Goal: Transaction & Acquisition: Book appointment/travel/reservation

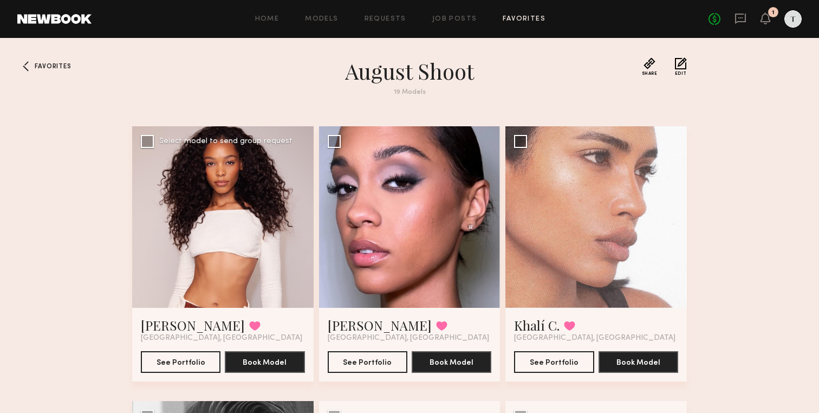
scroll to position [9, 0]
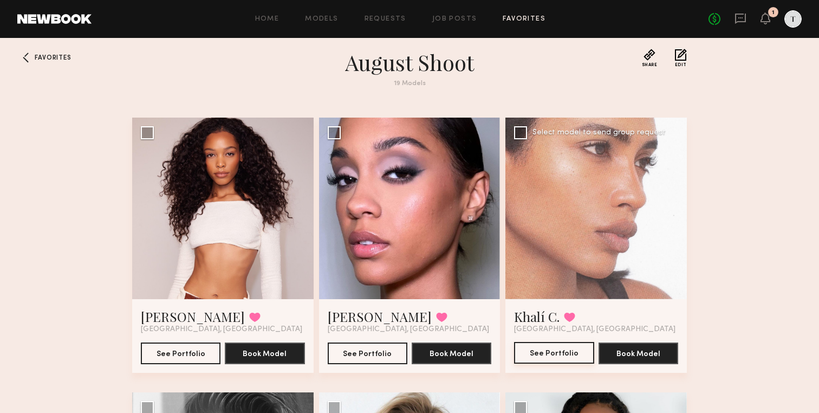
click at [554, 351] on button "See Portfolio" at bounding box center [554, 353] width 80 height 22
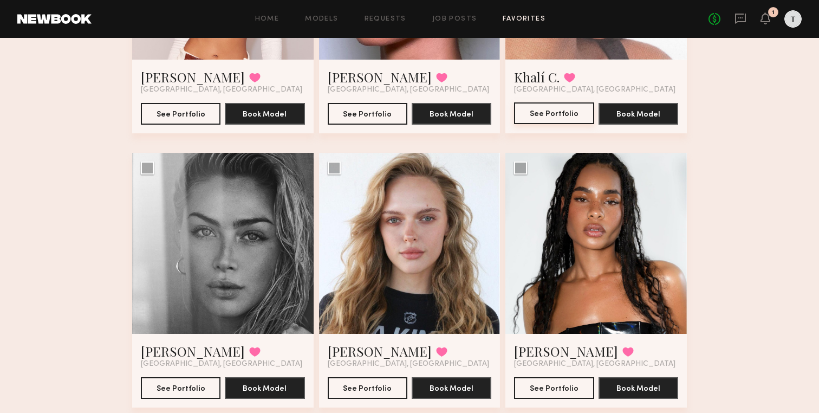
scroll to position [97, 0]
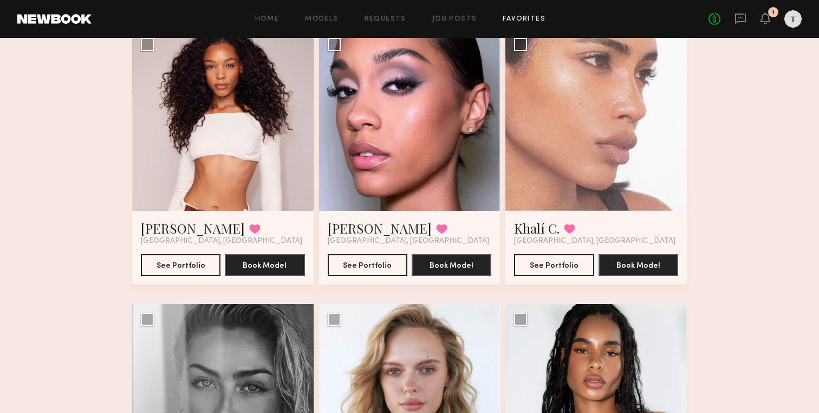
click at [394, 15] on div "Home Models Requests Job Posts Favorites Sign Out No fees up to $5,000 1" at bounding box center [447, 18] width 710 height 17
click at [391, 16] on link "Requests" at bounding box center [386, 19] width 42 height 7
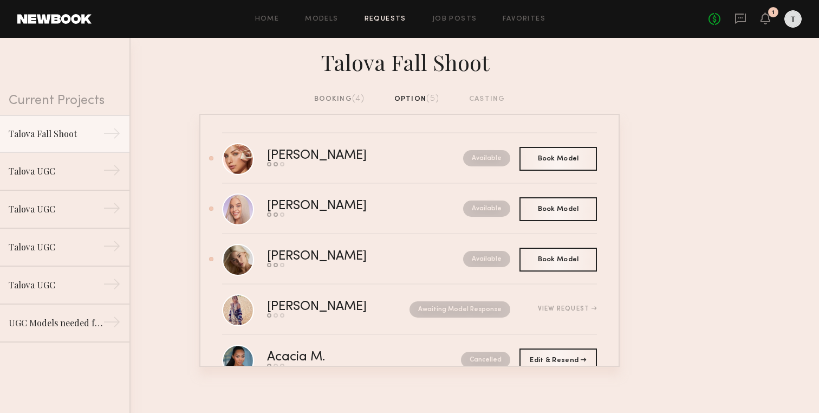
click at [351, 97] on div "booking (4)" at bounding box center [339, 99] width 51 height 12
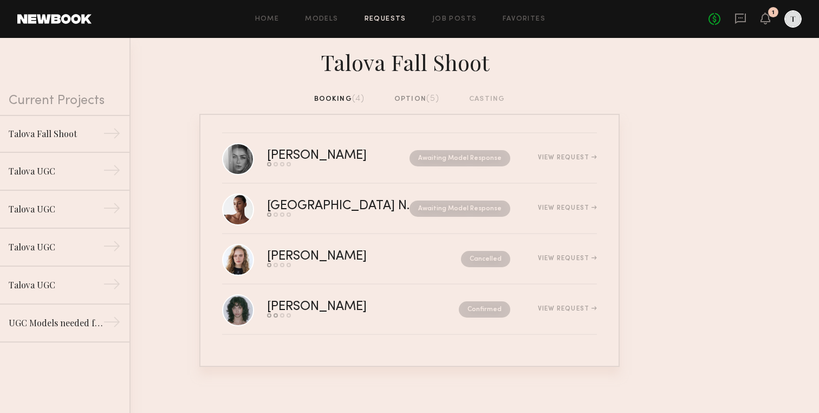
click at [411, 95] on div "option (5)" at bounding box center [417, 99] width 46 height 12
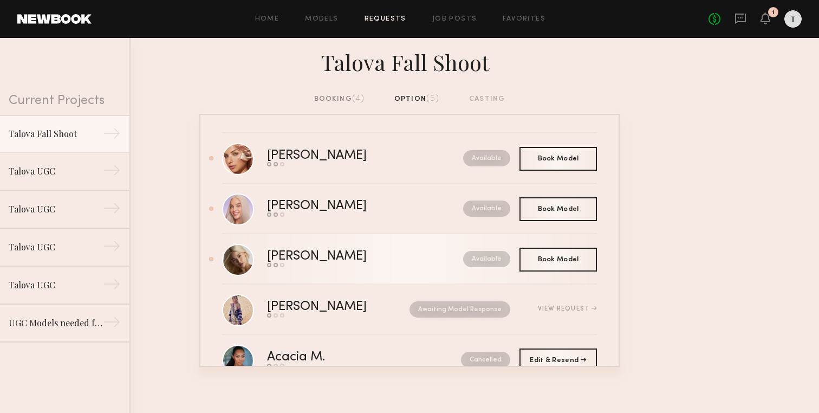
click at [294, 254] on div "ALICE A." at bounding box center [341, 256] width 148 height 12
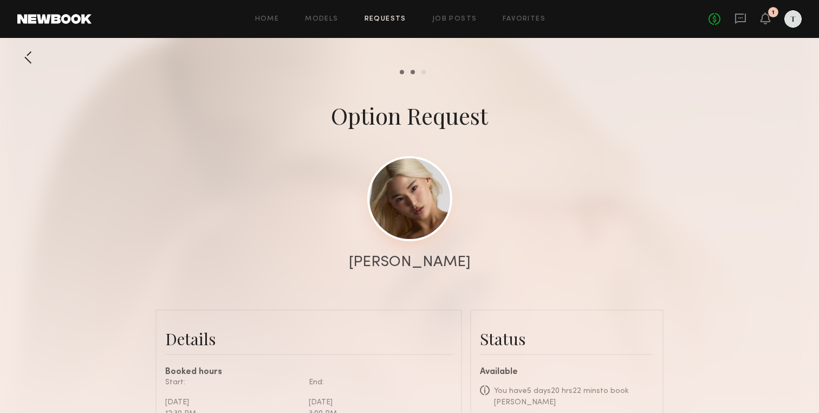
click at [389, 217] on link at bounding box center [409, 198] width 85 height 85
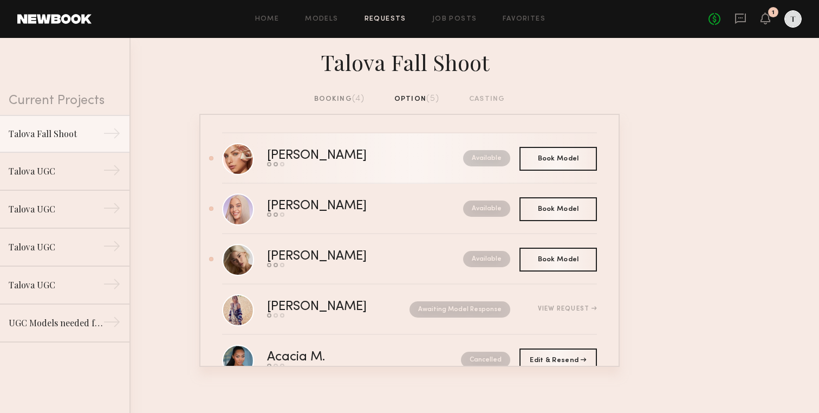
click at [283, 156] on div "Madison T." at bounding box center [341, 156] width 148 height 12
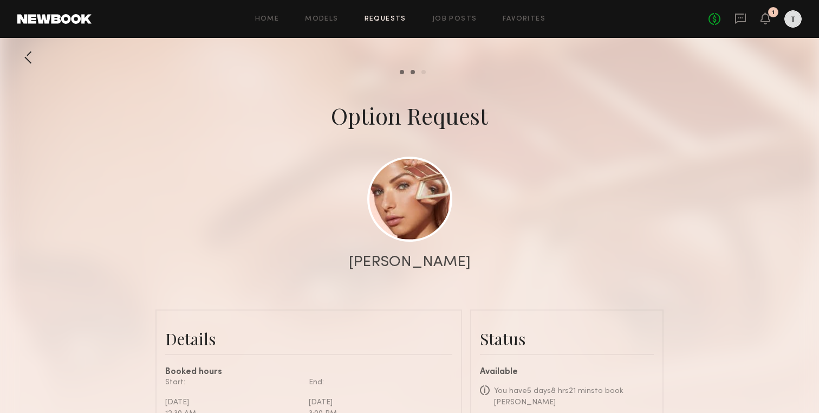
click at [402, 261] on div "Madison T." at bounding box center [410, 262] width 122 height 15
click at [413, 214] on link at bounding box center [409, 198] width 85 height 85
click at [25, 57] on div at bounding box center [28, 58] width 22 height 22
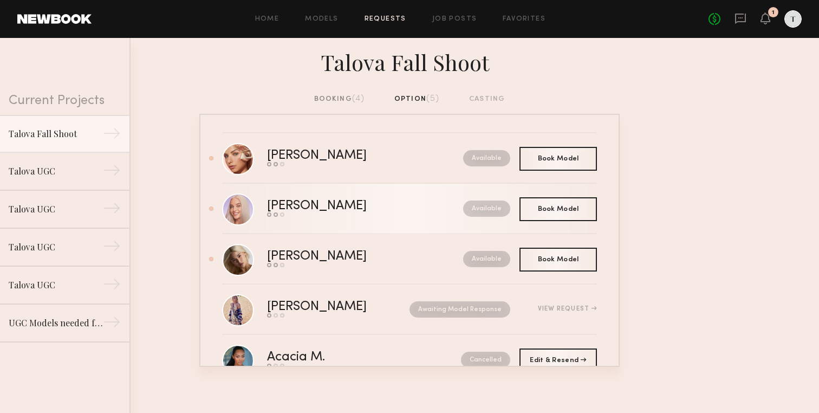
click at [302, 206] on div "[PERSON_NAME]" at bounding box center [341, 206] width 148 height 12
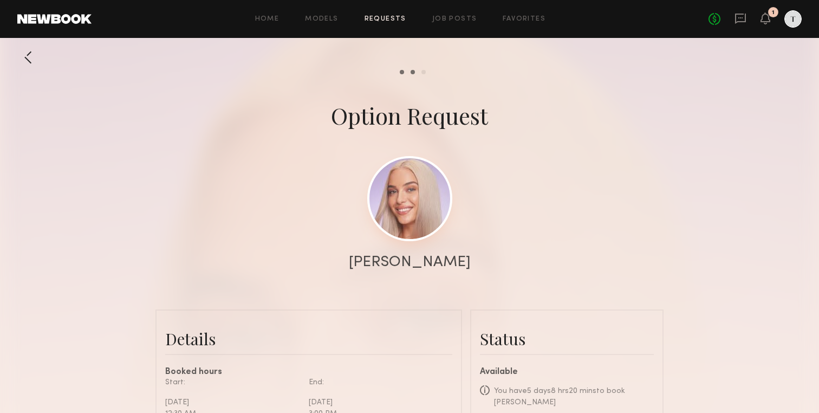
click at [449, 209] on link at bounding box center [409, 198] width 85 height 85
click at [329, 18] on link "Models" at bounding box center [321, 19] width 33 height 7
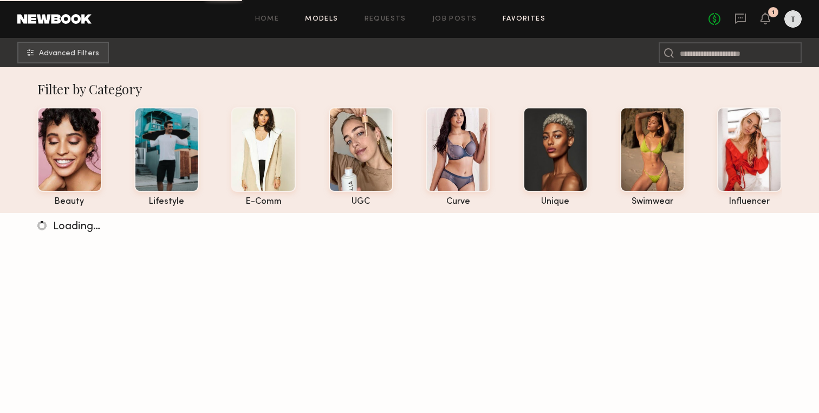
click at [510, 20] on link "Favorites" at bounding box center [524, 19] width 43 height 7
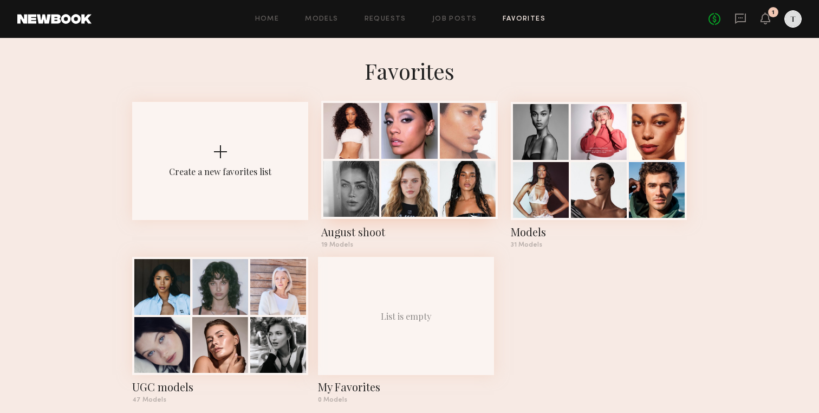
click at [415, 130] on div at bounding box center [409, 131] width 56 height 56
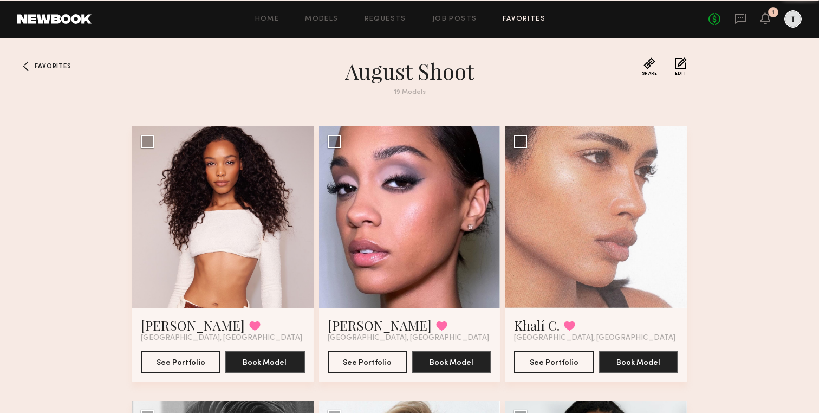
click at [415, 130] on div at bounding box center [410, 217] width 182 height 182
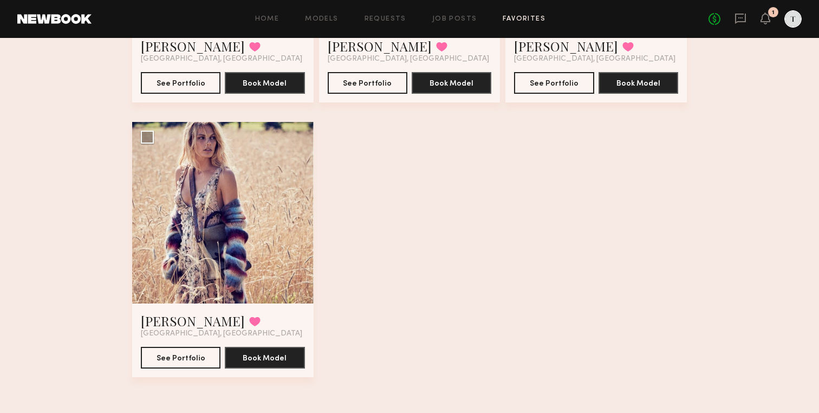
scroll to position [1649, 0]
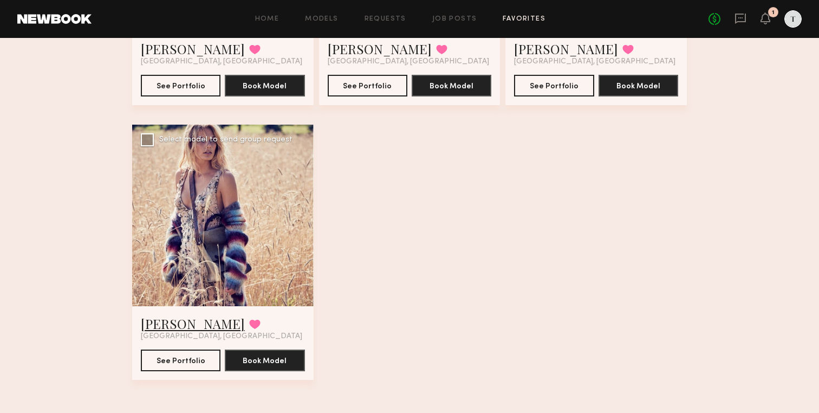
click at [175, 323] on link "Kristin K." at bounding box center [193, 323] width 104 height 17
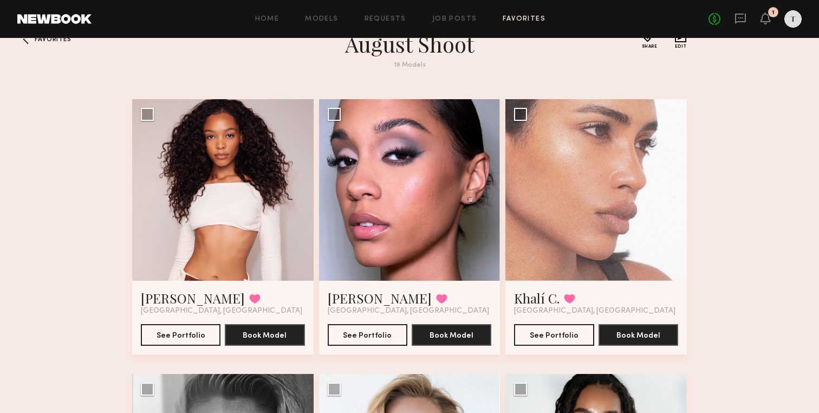
scroll to position [0, 0]
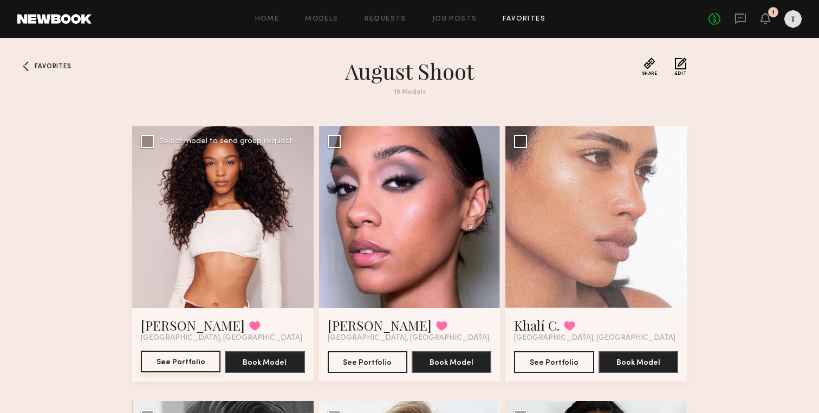
click at [177, 357] on button "See Portfolio" at bounding box center [181, 362] width 80 height 22
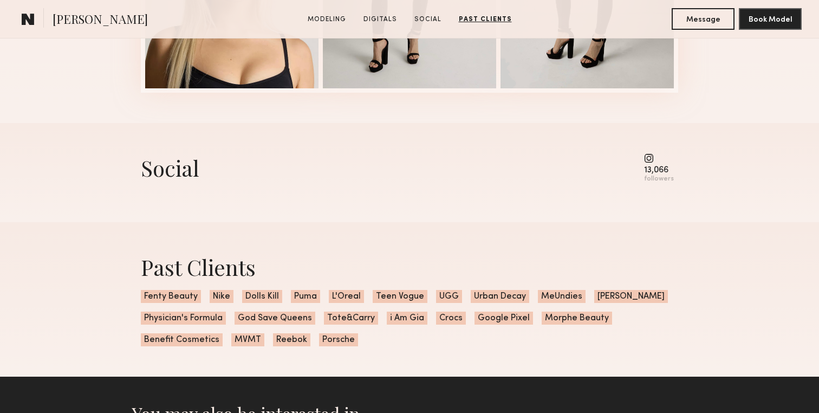
scroll to position [1383, 0]
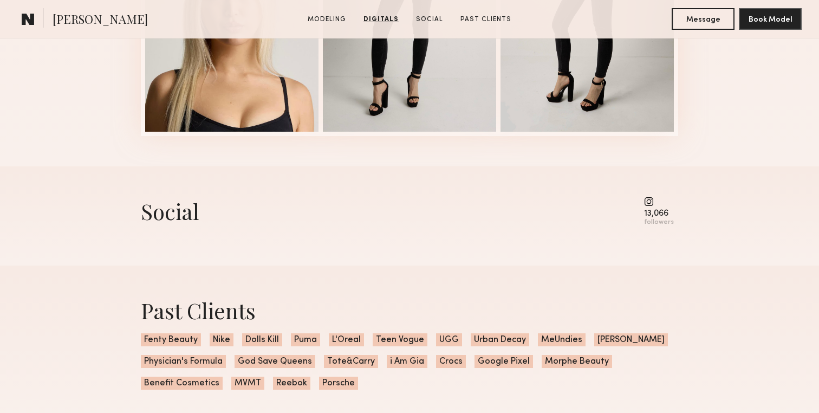
click at [651, 204] on common-icon at bounding box center [659, 202] width 30 height 10
click at [653, 219] on div "followers" at bounding box center [659, 222] width 30 height 8
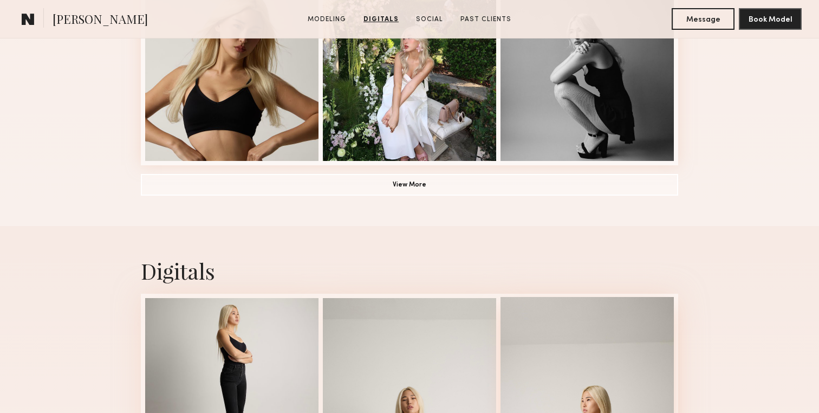
scroll to position [829, 0]
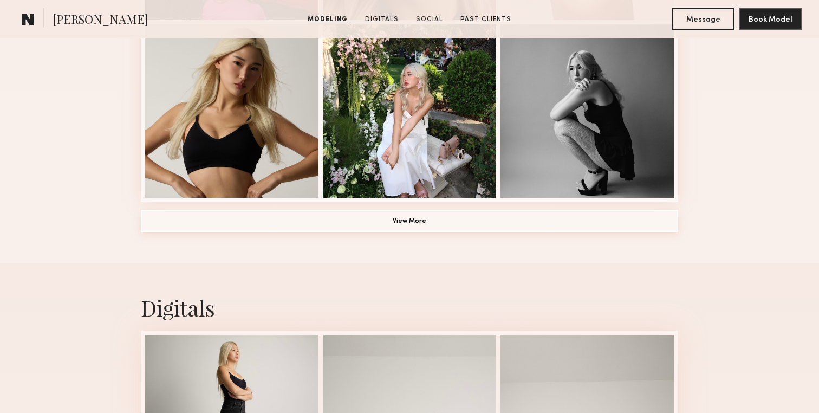
click at [461, 218] on button "View More" at bounding box center [410, 221] width 538 height 22
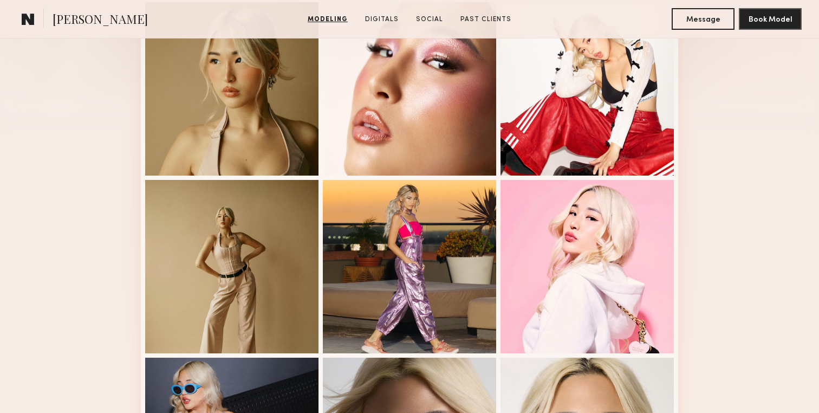
scroll to position [0, 0]
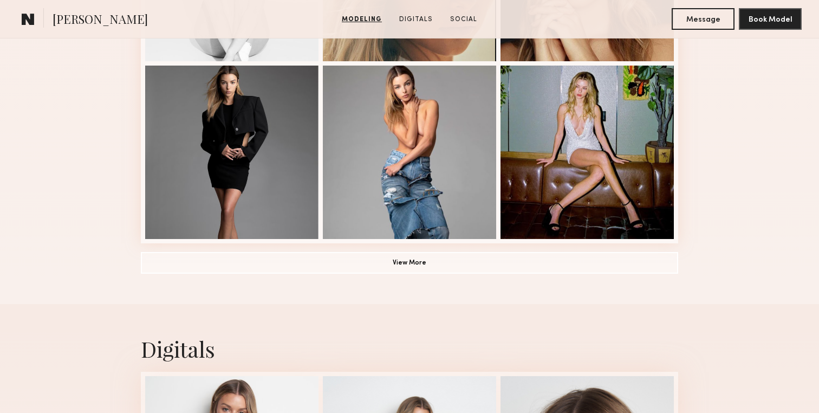
scroll to position [849, 0]
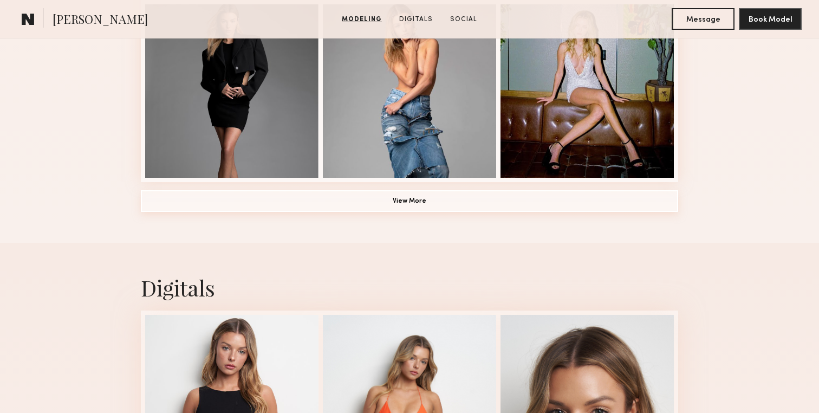
click at [414, 198] on button "View More" at bounding box center [410, 201] width 538 height 22
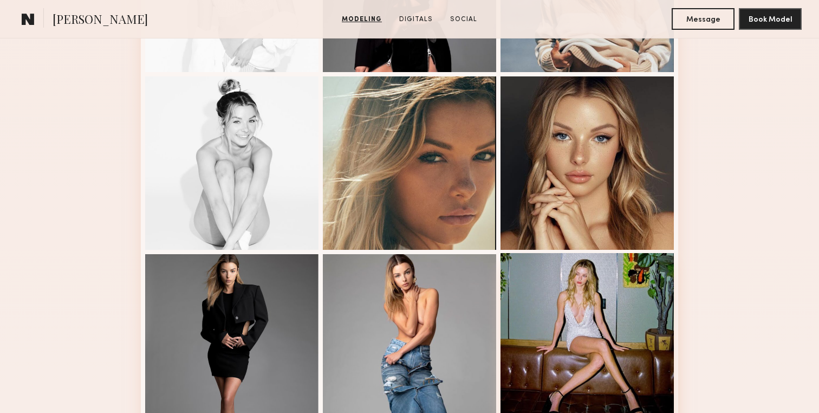
scroll to position [613, 0]
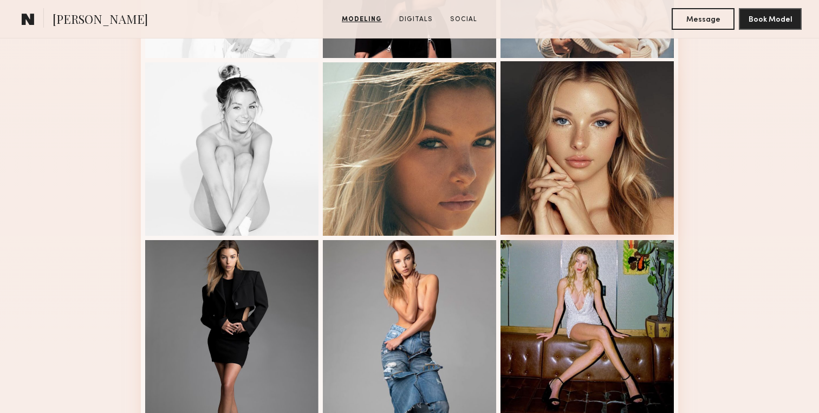
click at [627, 171] on div at bounding box center [587, 147] width 173 height 173
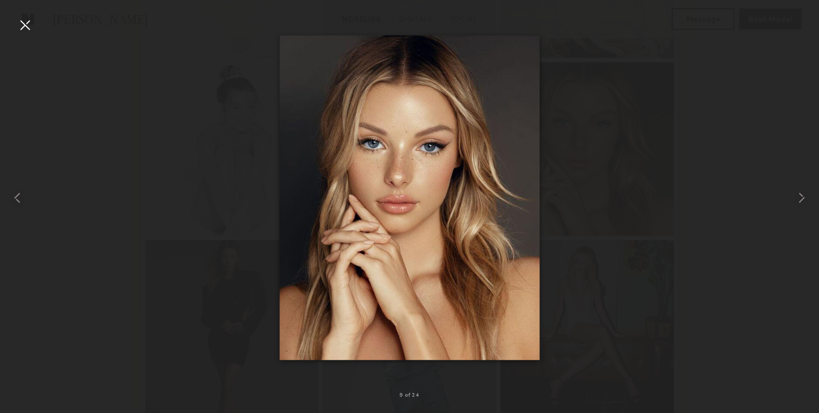
click at [22, 28] on div at bounding box center [24, 24] width 17 height 17
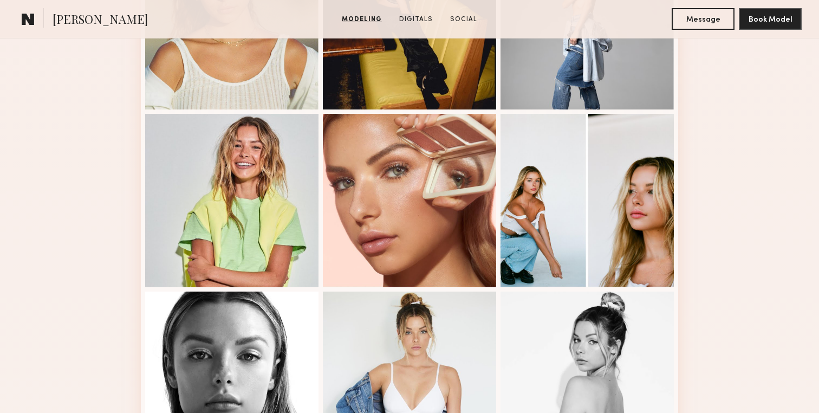
scroll to position [1276, 0]
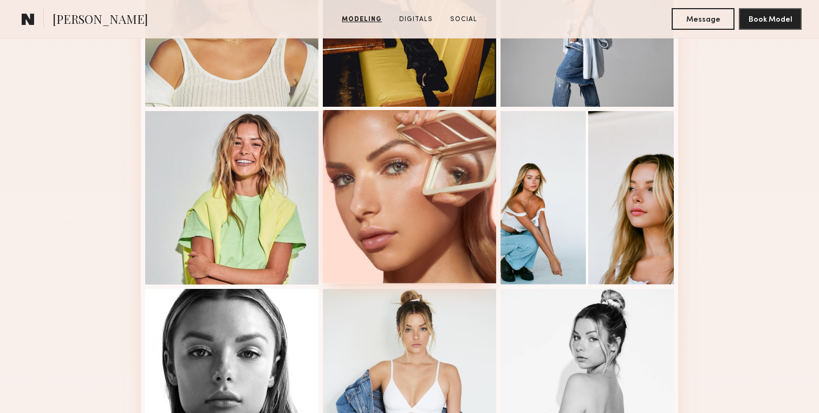
click at [458, 192] on div at bounding box center [409, 196] width 173 height 173
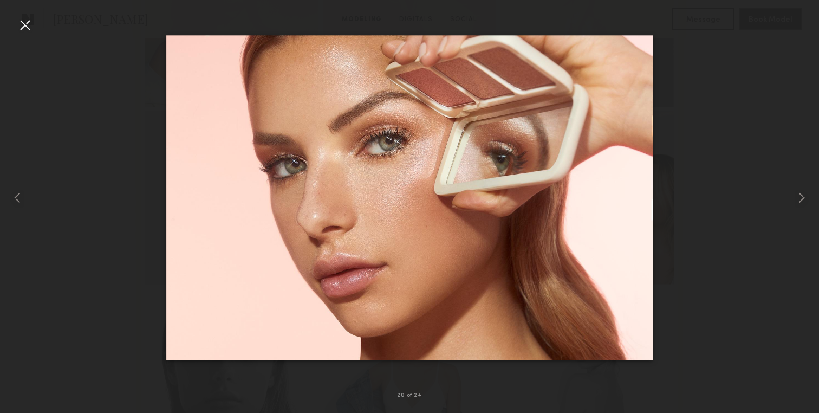
click at [25, 25] on div at bounding box center [24, 24] width 17 height 17
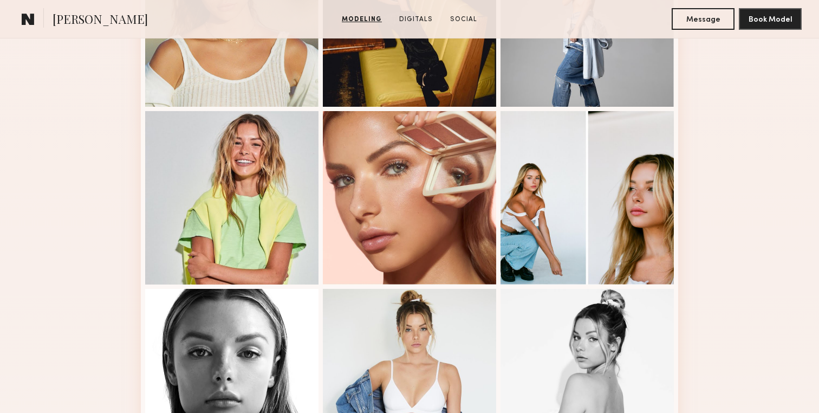
scroll to position [1301, 0]
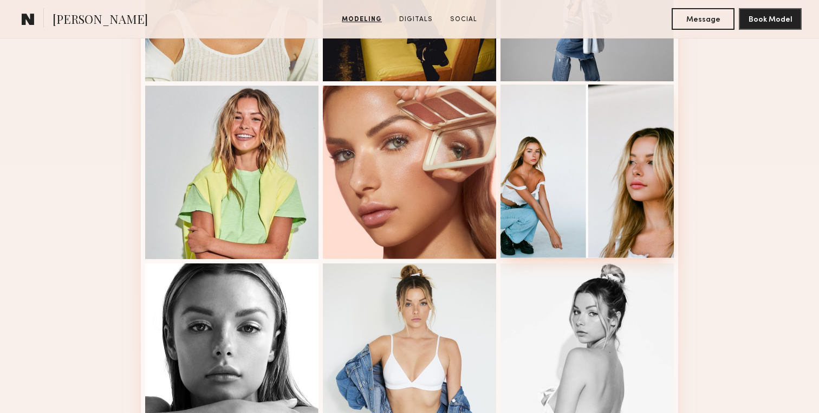
click at [546, 134] on div at bounding box center [587, 171] width 173 height 173
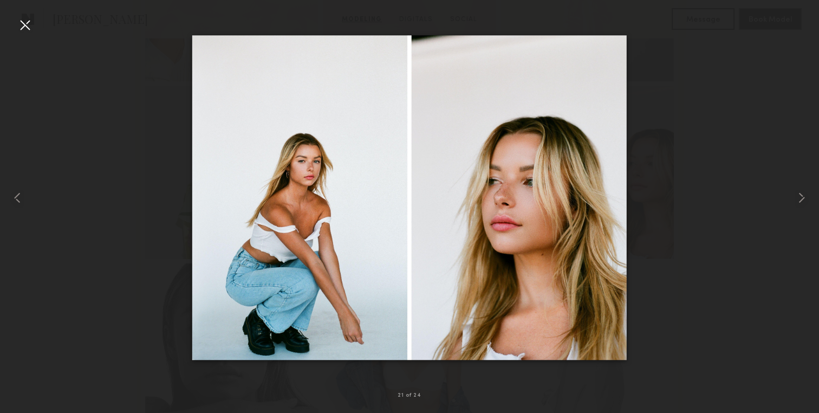
click at [24, 28] on div at bounding box center [24, 24] width 17 height 17
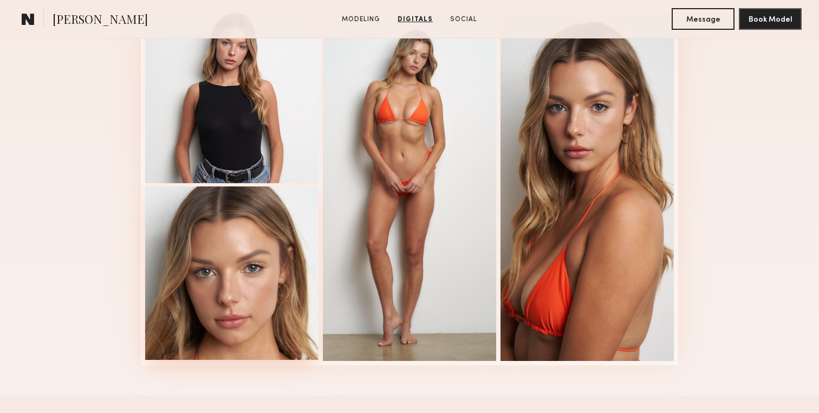
scroll to position [1818, 0]
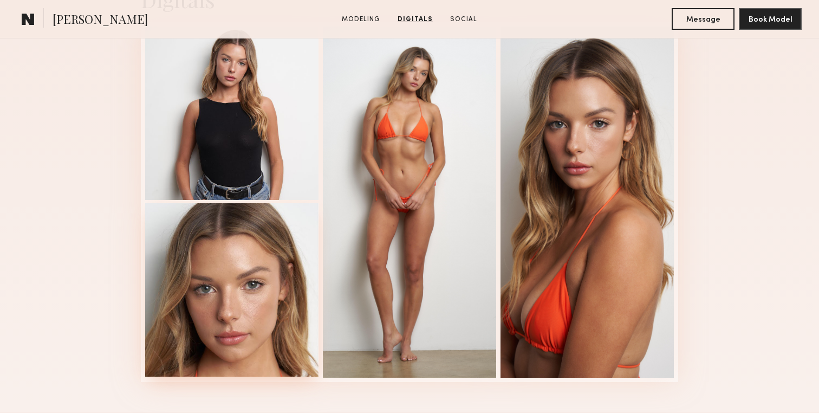
click at [178, 268] on div at bounding box center [231, 289] width 173 height 173
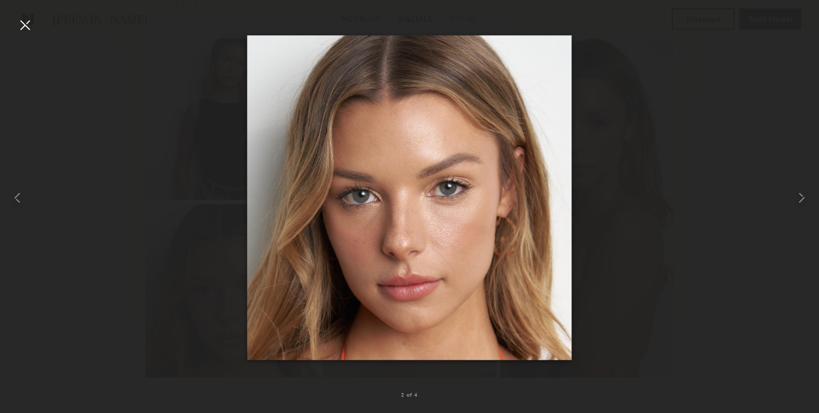
click at [18, 28] on div at bounding box center [24, 24] width 17 height 17
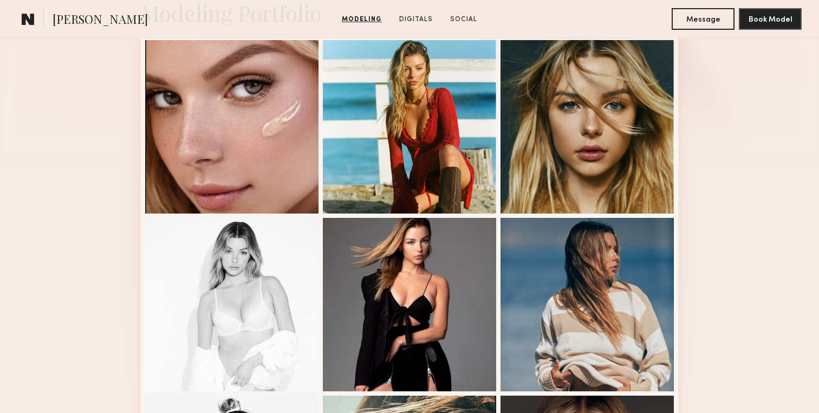
scroll to position [0, 0]
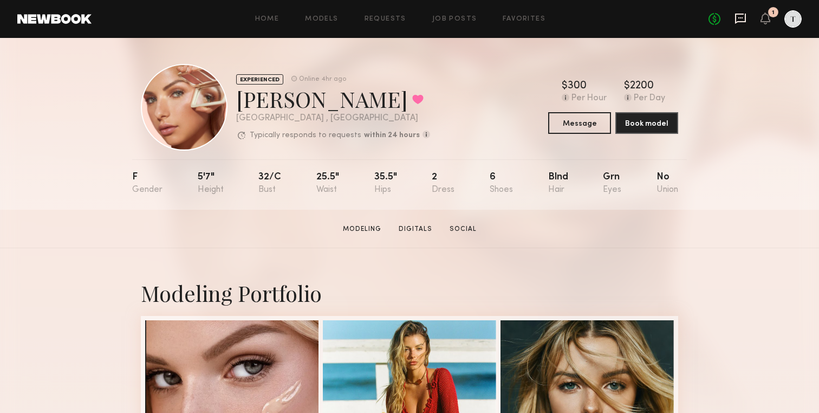
click at [735, 21] on icon at bounding box center [741, 18] width 12 height 12
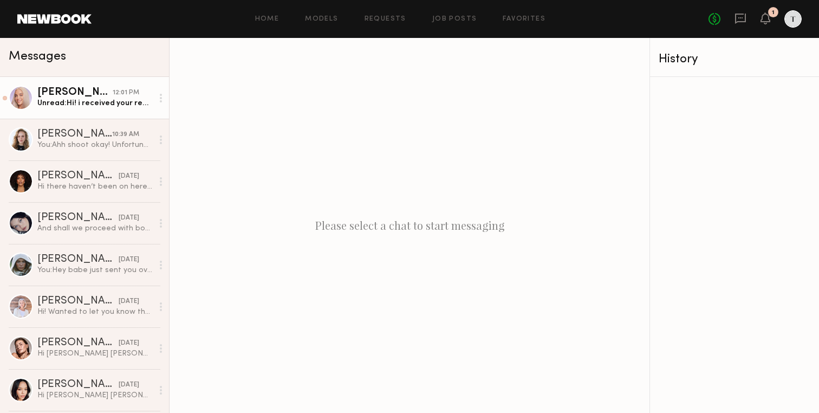
click at [133, 105] on div "Unread: Hi! i received your request for the shoot, and very excited about it! I…" at bounding box center [94, 103] width 115 height 10
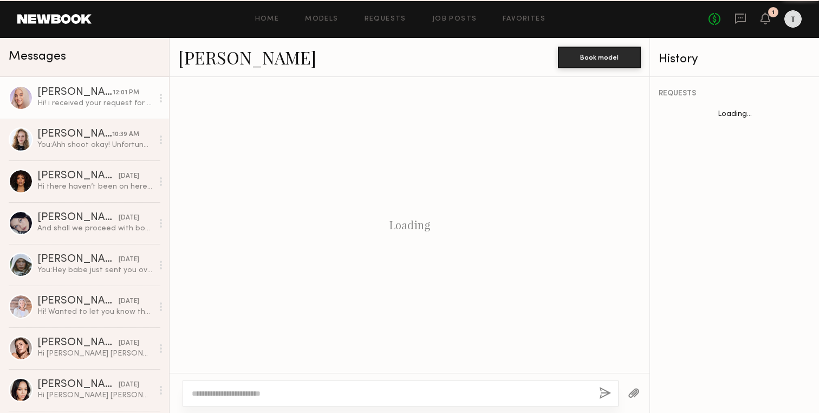
scroll to position [185, 0]
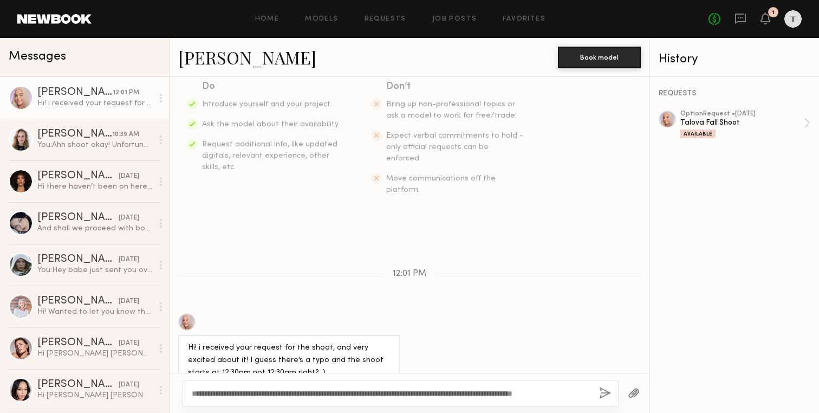
type textarea "**********"
click at [605, 389] on button "button" at bounding box center [605, 394] width 12 height 14
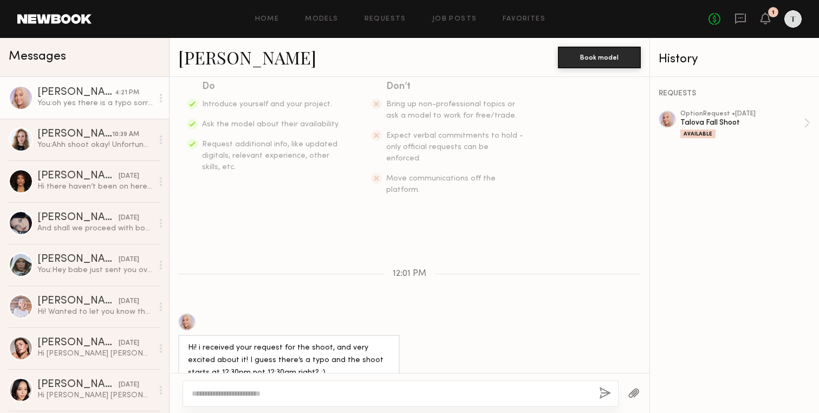
scroll to position [310, 0]
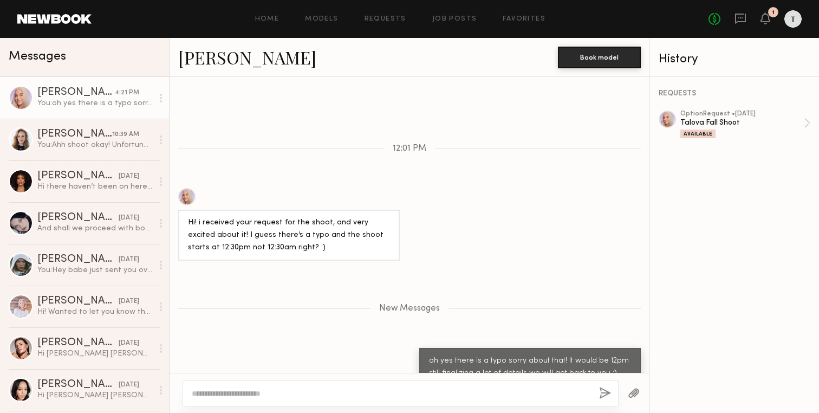
click at [88, 26] on header "Home Models Requests Job Posts Favorites Sign Out No fees up to $5,000 1" at bounding box center [409, 19] width 819 height 38
click at [59, 20] on link at bounding box center [54, 19] width 74 height 10
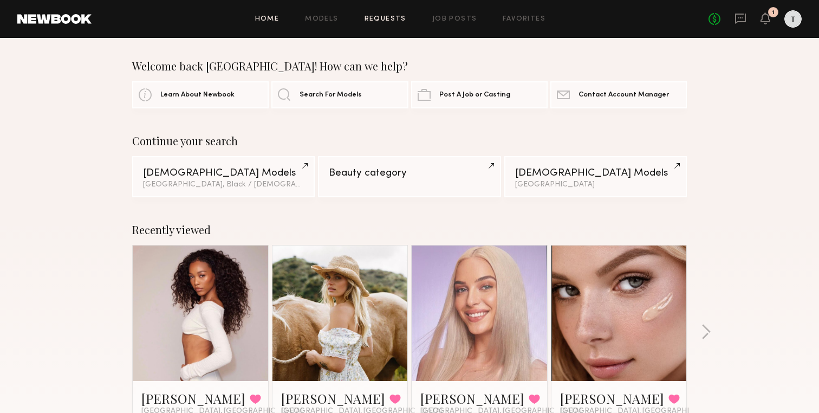
click at [392, 18] on link "Requests" at bounding box center [386, 19] width 42 height 7
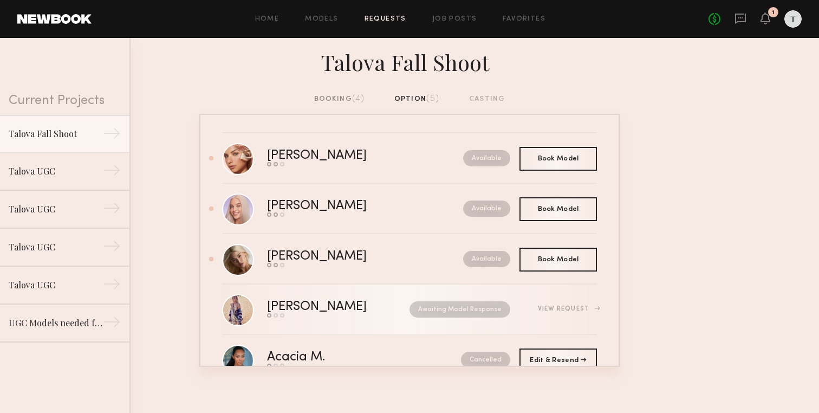
click at [564, 308] on div "View Request" at bounding box center [567, 309] width 59 height 7
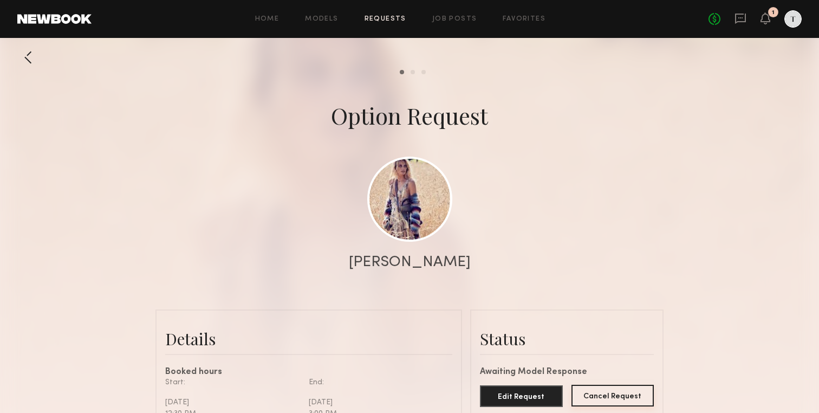
click at [605, 397] on button "Cancel Request" at bounding box center [613, 396] width 83 height 22
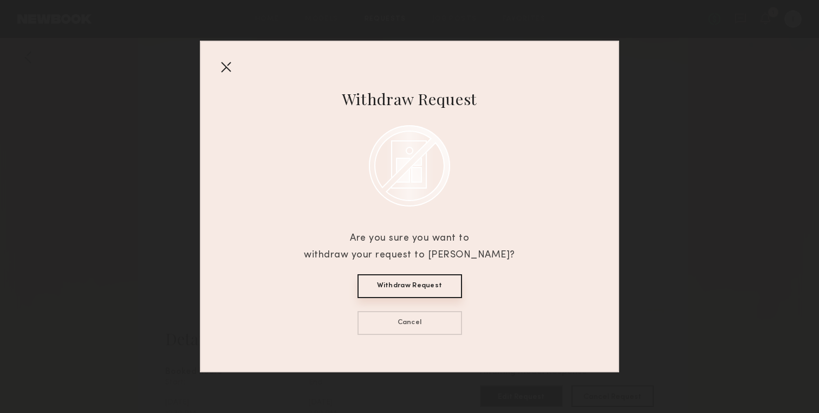
click at [439, 282] on button "Withdraw Request" at bounding box center [410, 286] width 105 height 24
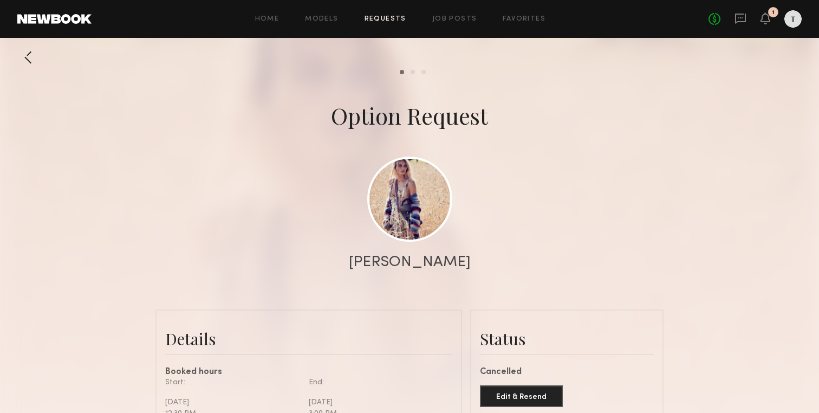
click at [39, 57] on div at bounding box center [409, 217] width 819 height 434
click at [30, 57] on div at bounding box center [28, 58] width 22 height 22
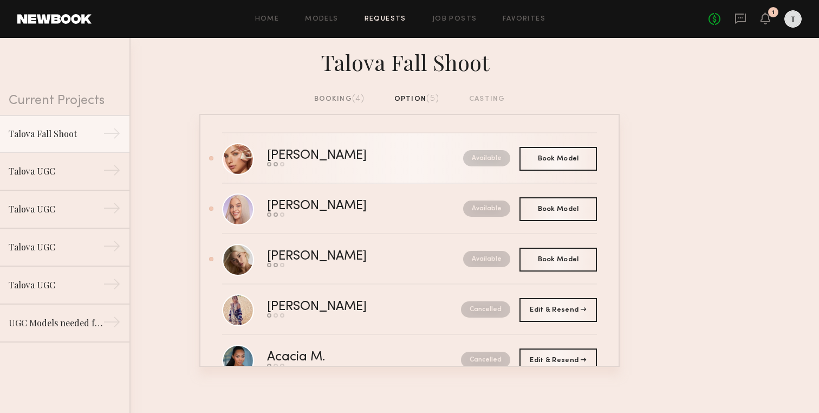
click at [314, 154] on div "Madison T." at bounding box center [341, 156] width 148 height 12
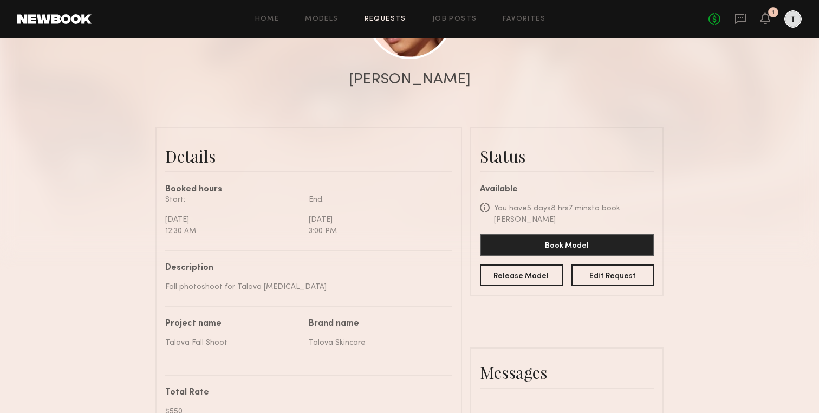
scroll to position [185, 0]
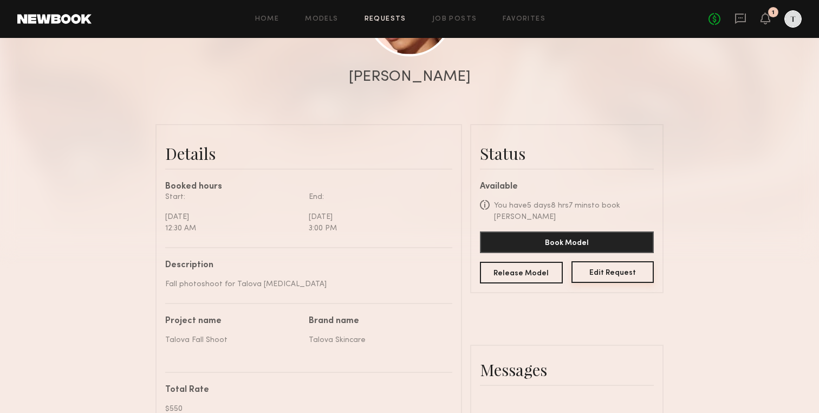
click at [597, 275] on button "Edit Request" at bounding box center [613, 272] width 83 height 22
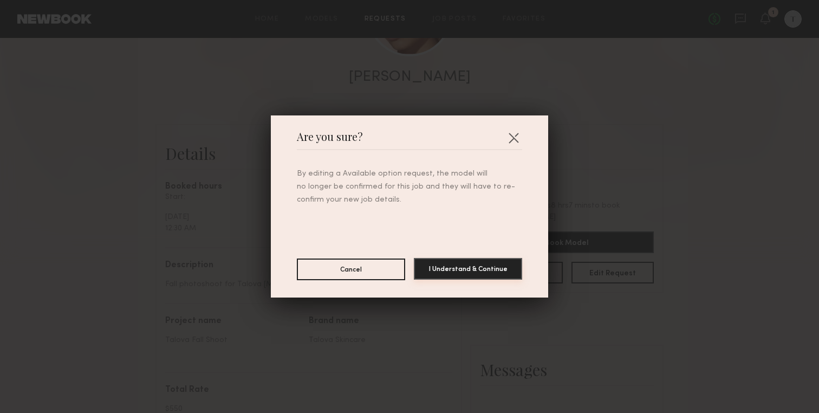
click at [489, 268] on button "I Understand & Continue" at bounding box center [468, 269] width 108 height 22
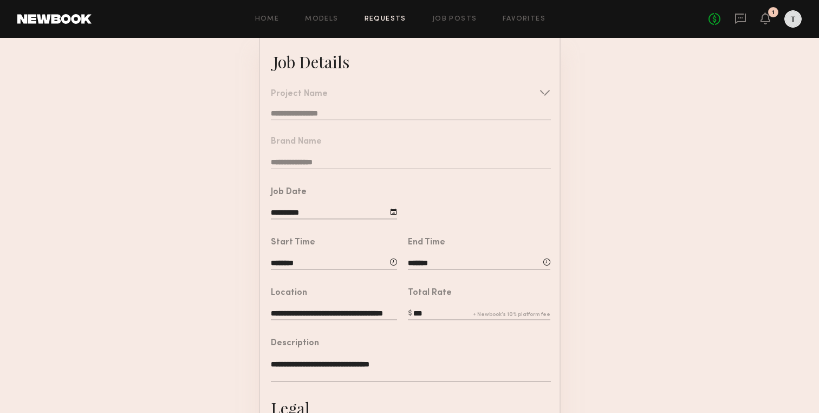
scroll to position [68, 0]
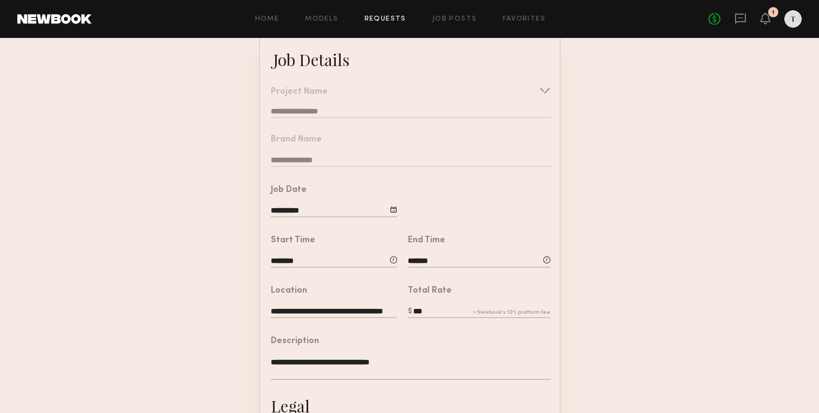
click at [307, 257] on input "********" at bounding box center [334, 262] width 126 height 12
click at [405, 308] on button "AM" at bounding box center [400, 307] width 28 height 21
type input "********"
click at [663, 248] on form "**********" at bounding box center [409, 327] width 819 height 585
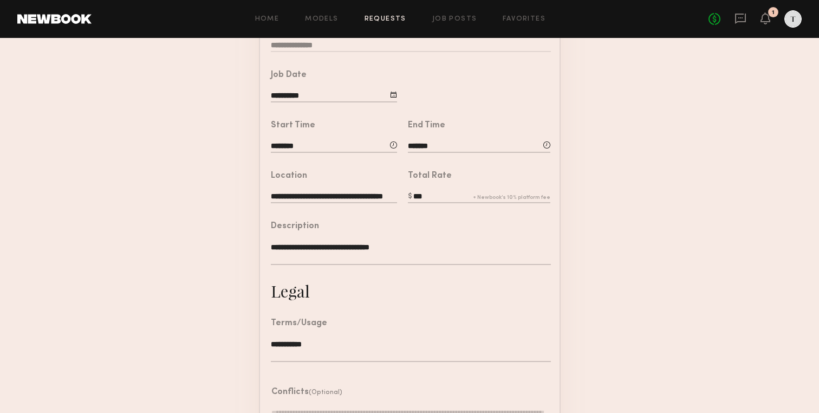
scroll to position [282, 0]
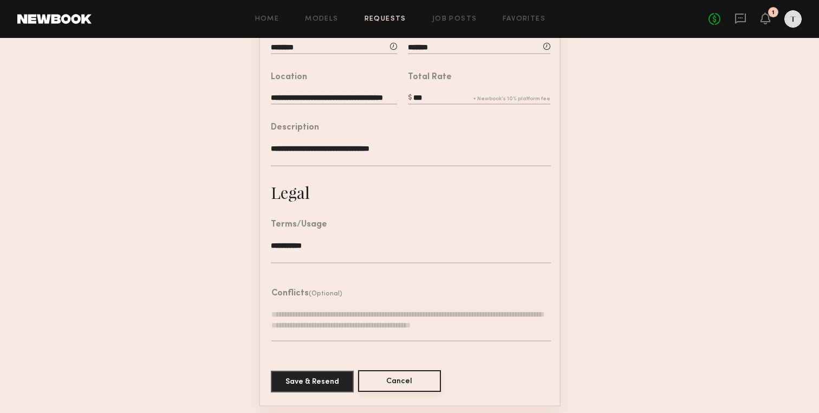
click at [397, 380] on button "Cancel" at bounding box center [399, 381] width 83 height 22
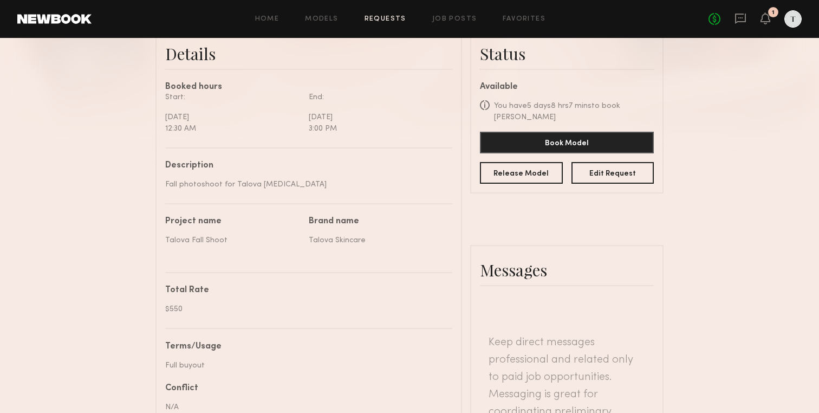
scroll to position [280, 0]
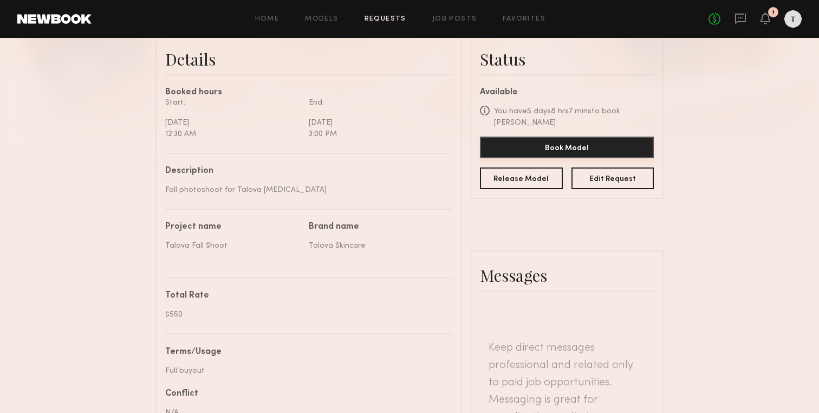
click at [575, 146] on button "Book Model" at bounding box center [567, 148] width 174 height 22
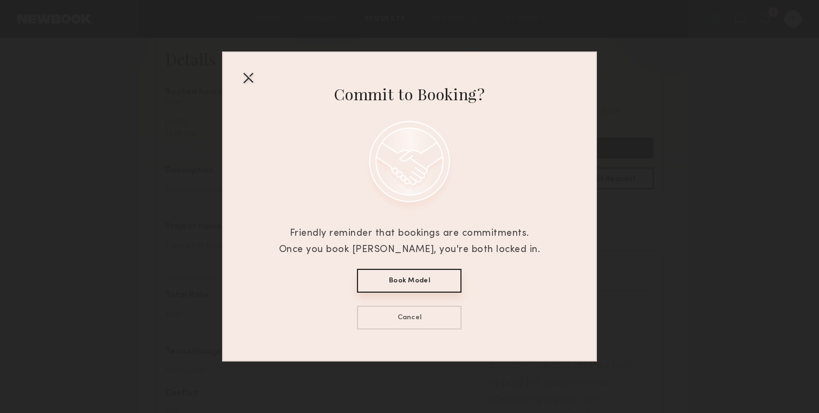
click at [418, 278] on button "Book Model" at bounding box center [409, 281] width 105 height 24
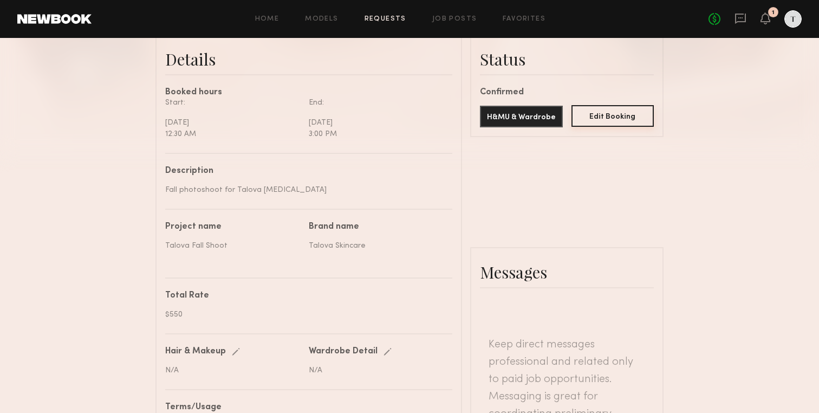
click at [606, 119] on button "Edit Booking" at bounding box center [613, 116] width 83 height 22
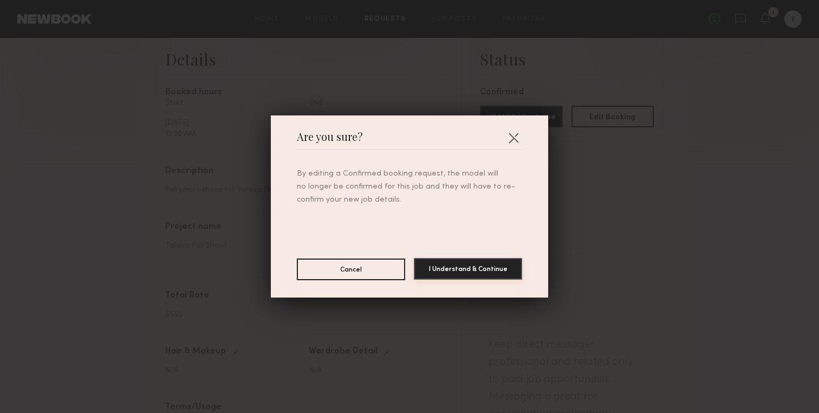
click at [470, 272] on button "I Understand & Continue" at bounding box center [468, 269] width 108 height 22
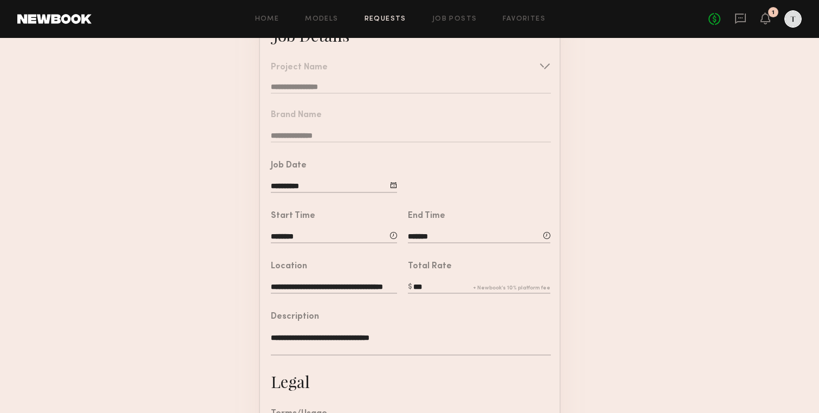
scroll to position [107, 0]
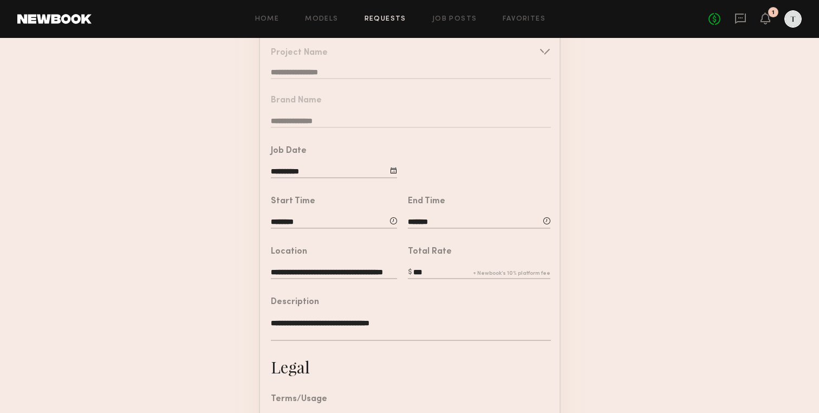
click at [300, 217] on input "********" at bounding box center [334, 223] width 126 height 12
click at [398, 264] on button "AM" at bounding box center [400, 268] width 28 height 21
type input "********"
click at [617, 222] on form "**********" at bounding box center [409, 288] width 819 height 585
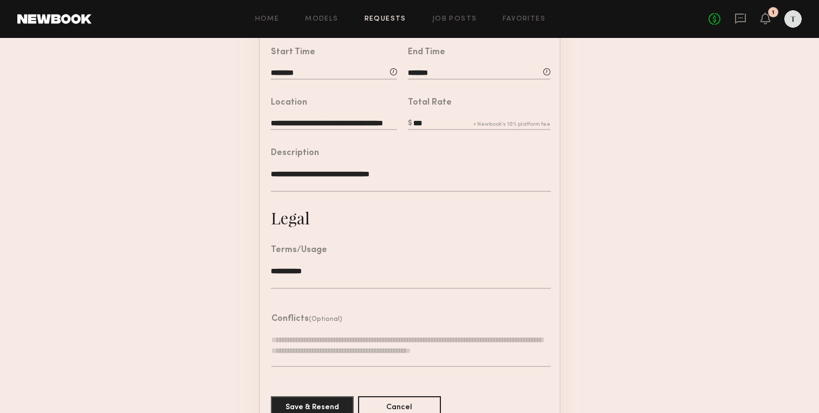
scroll to position [282, 0]
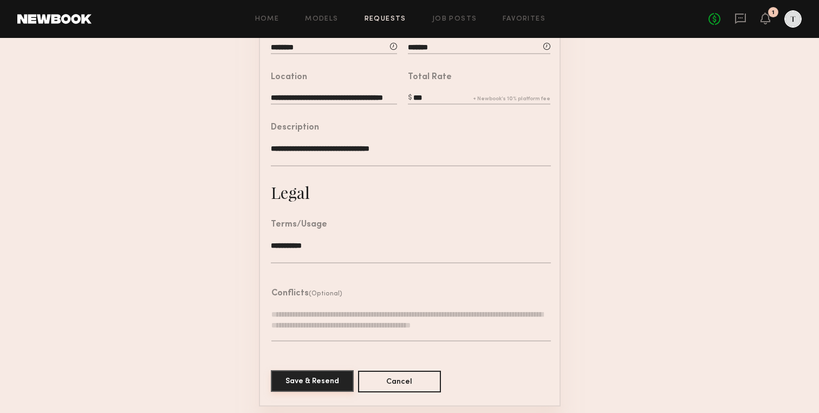
click at [325, 379] on button "Save & Resend" at bounding box center [312, 381] width 83 height 22
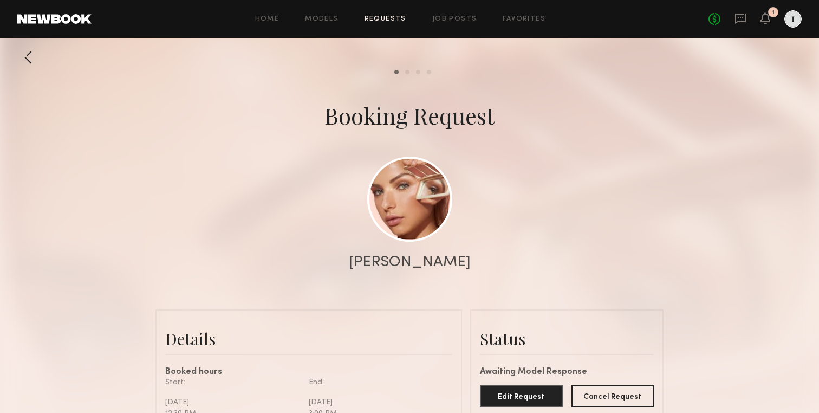
scroll to position [50, 0]
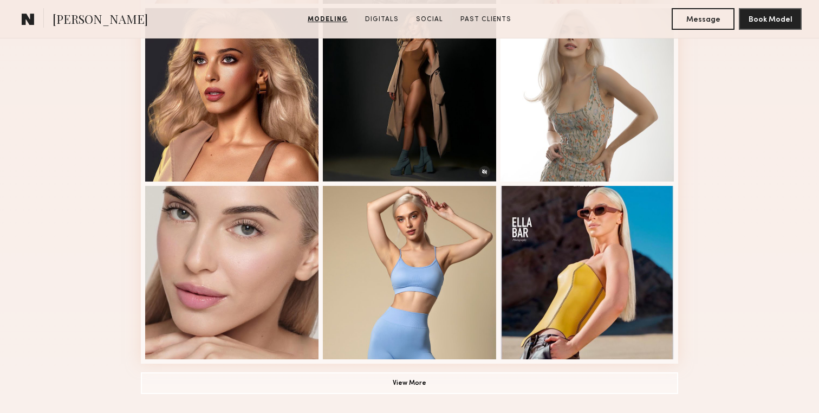
scroll to position [699, 0]
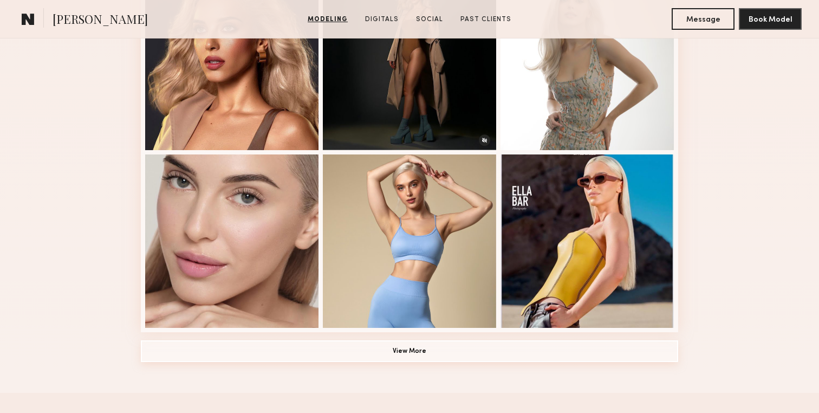
click at [414, 355] on button "View More" at bounding box center [410, 351] width 538 height 22
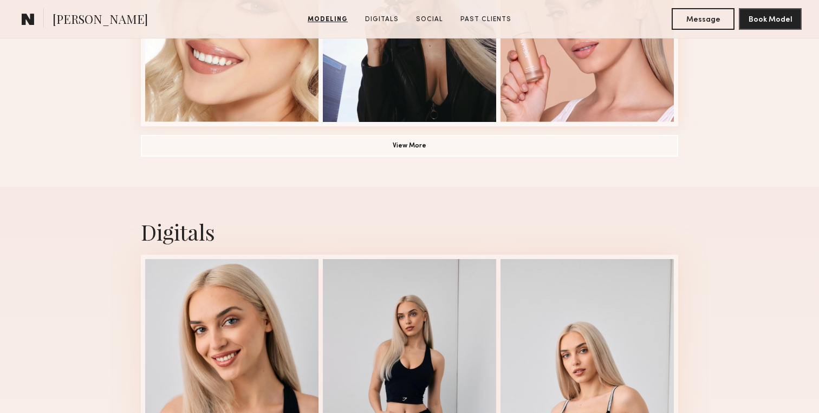
scroll to position [1463, 0]
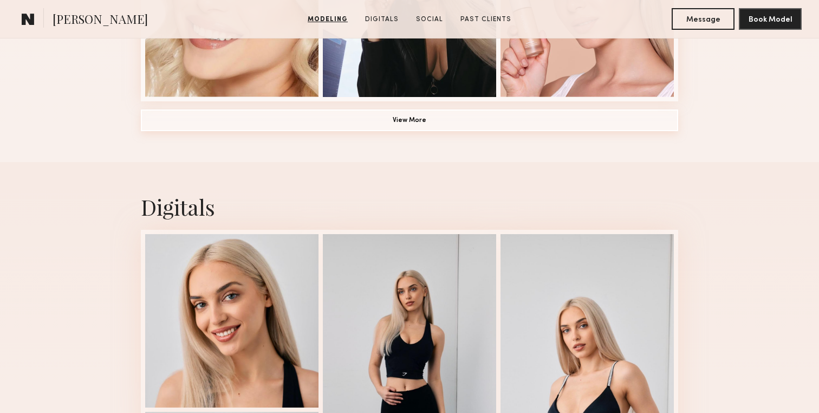
click at [434, 114] on button "View More" at bounding box center [410, 120] width 538 height 22
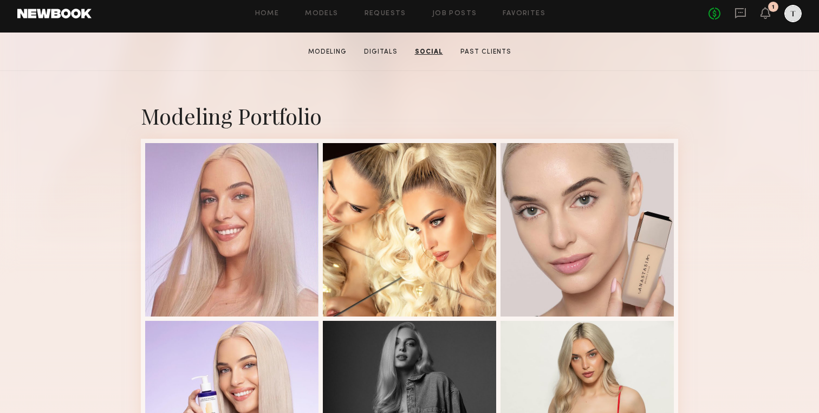
scroll to position [0, 0]
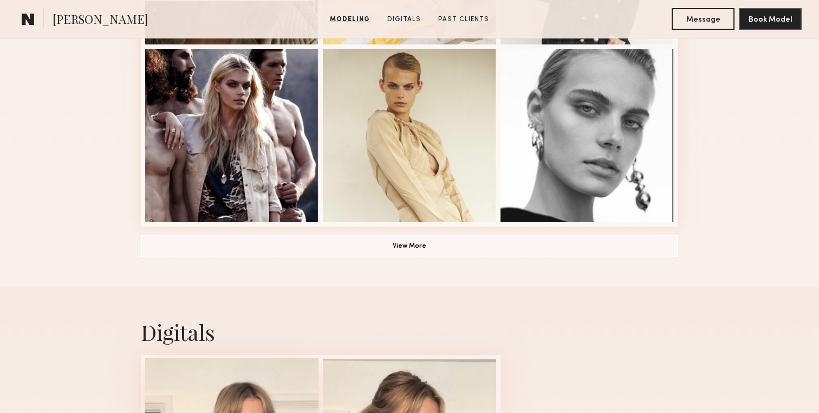
scroll to position [803, 0]
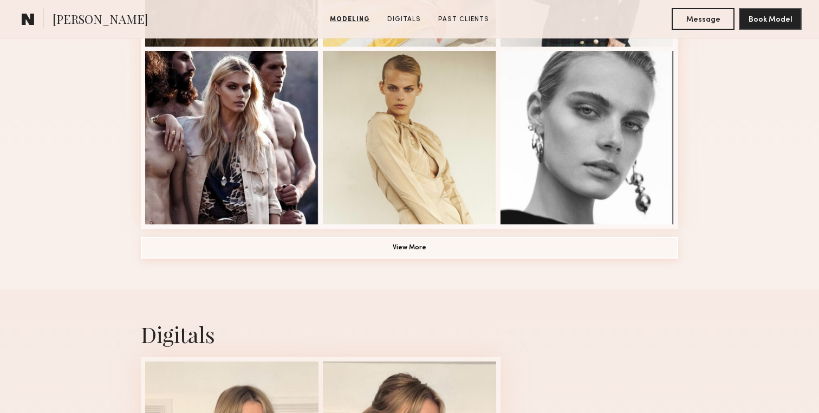
click at [465, 249] on button "View More" at bounding box center [410, 248] width 538 height 22
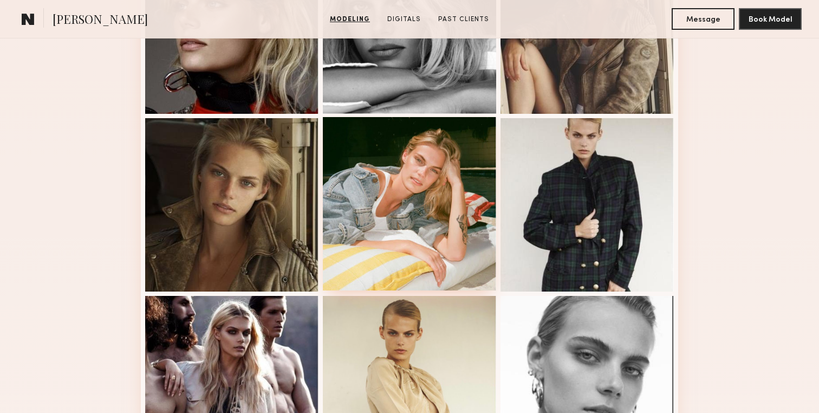
scroll to position [569, 0]
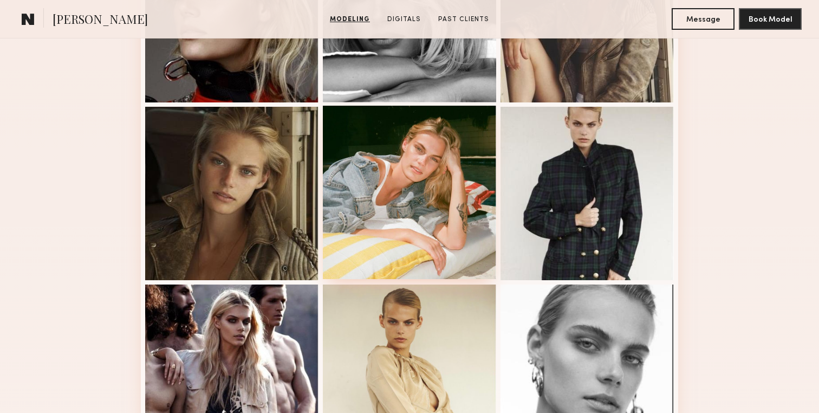
click at [401, 215] on div at bounding box center [409, 192] width 173 height 173
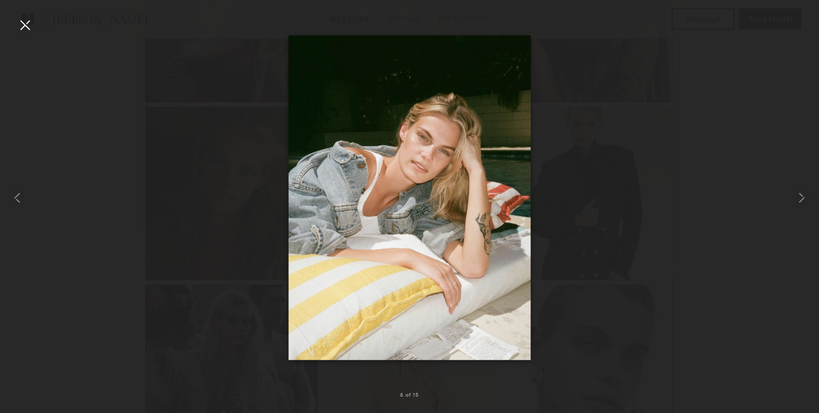
click at [28, 29] on div at bounding box center [24, 24] width 17 height 17
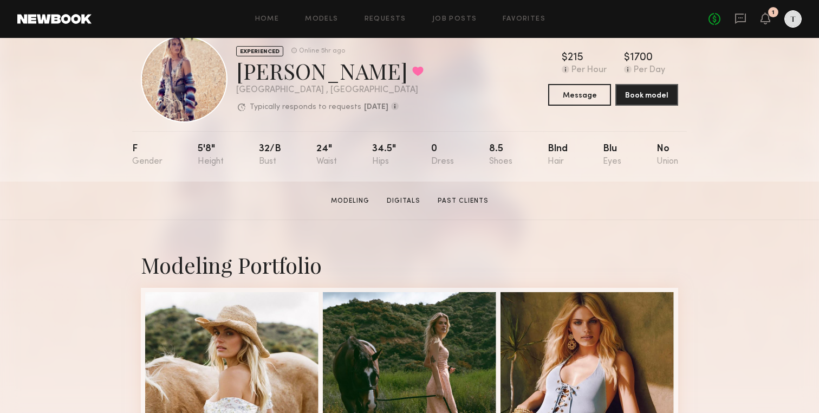
scroll to position [0, 0]
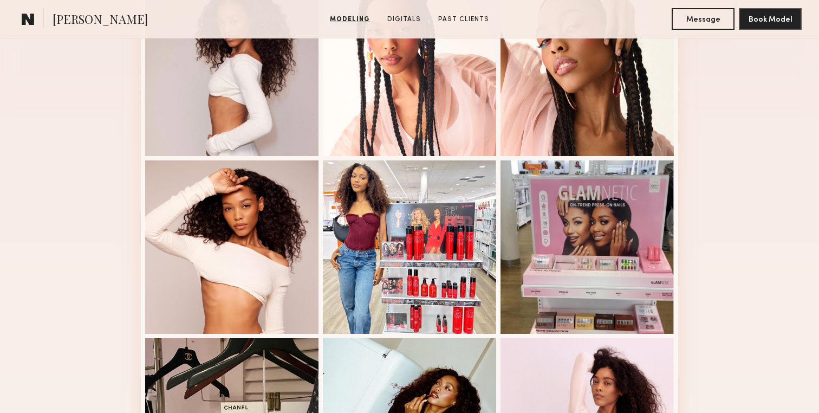
scroll to position [342, 0]
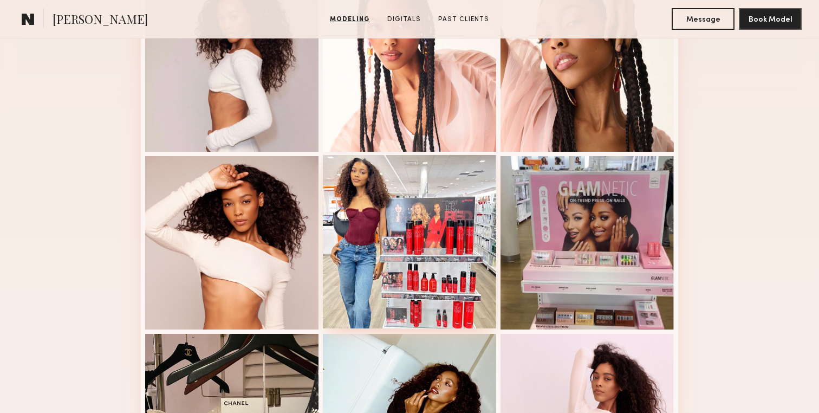
click at [425, 199] on div at bounding box center [409, 241] width 173 height 173
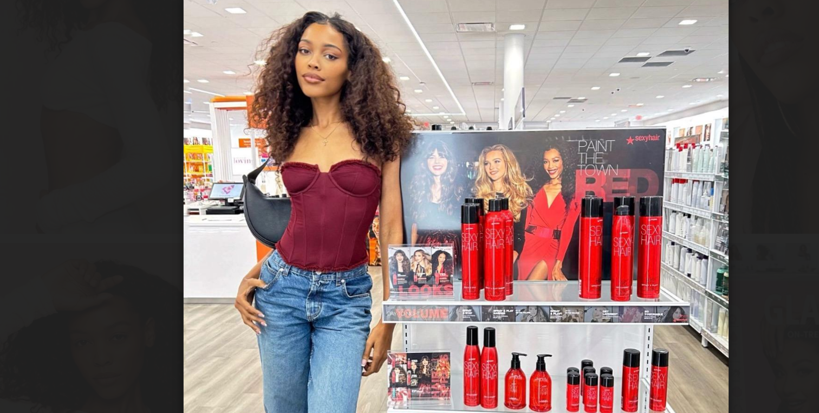
click at [246, 99] on div at bounding box center [409, 197] width 819 height 361
click at [207, 62] on div at bounding box center [409, 197] width 819 height 361
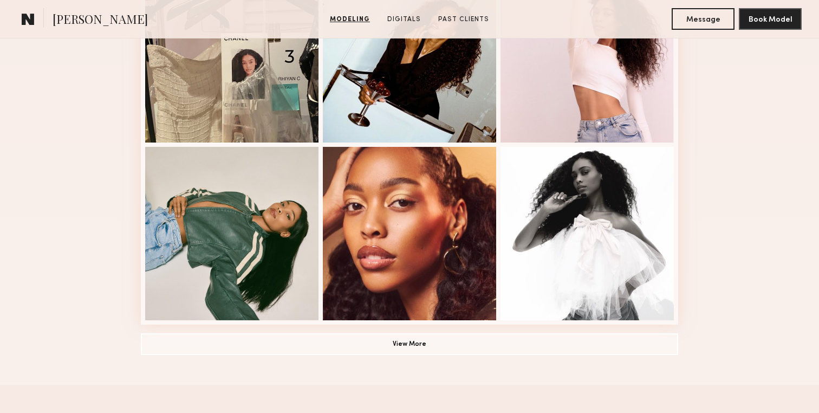
scroll to position [701, 0]
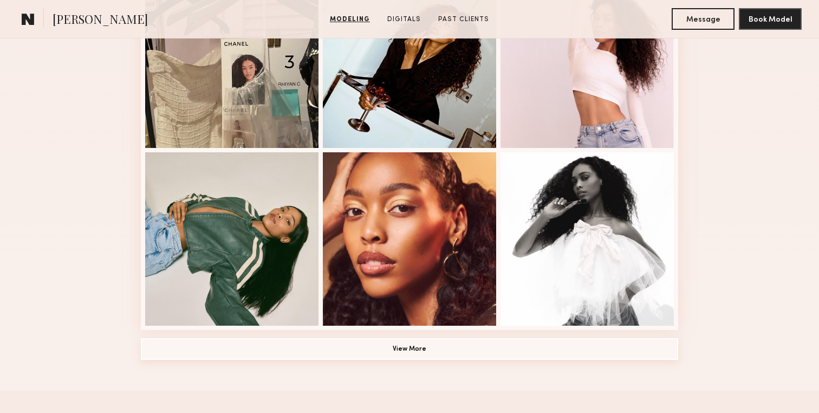
click at [422, 348] on button "View More" at bounding box center [410, 349] width 538 height 22
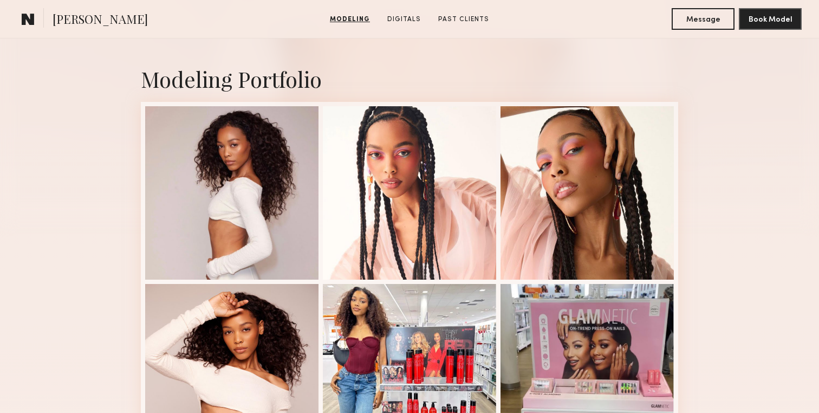
scroll to position [217, 0]
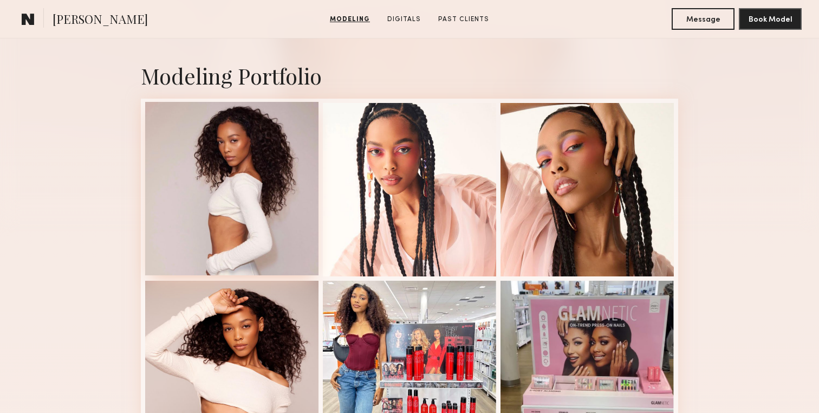
click at [228, 230] on div at bounding box center [231, 188] width 173 height 173
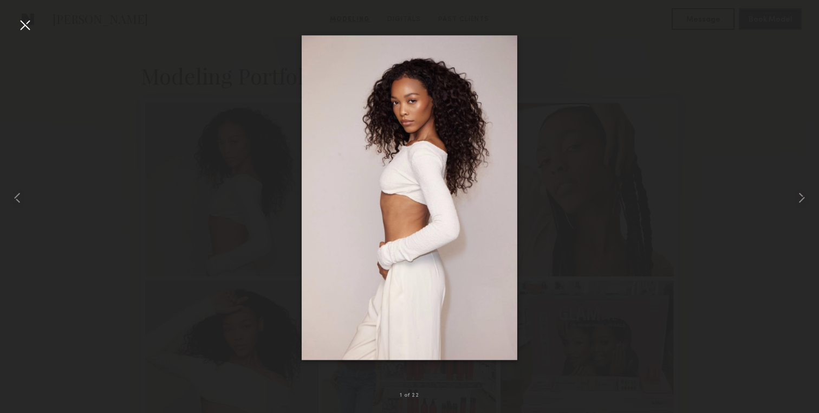
click at [22, 24] on div at bounding box center [24, 24] width 17 height 17
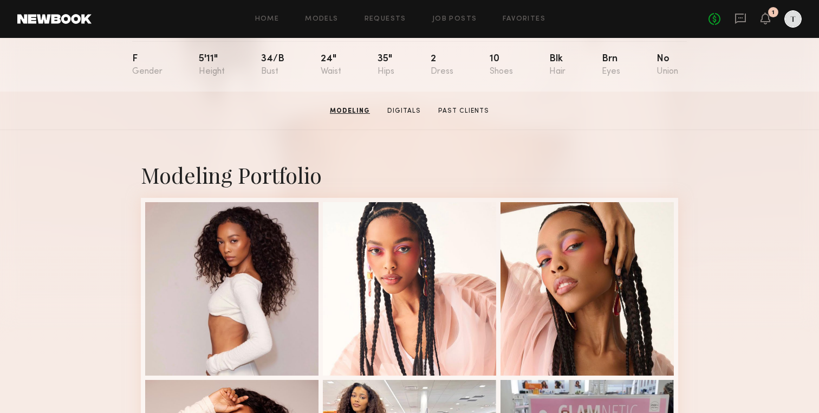
scroll to position [0, 0]
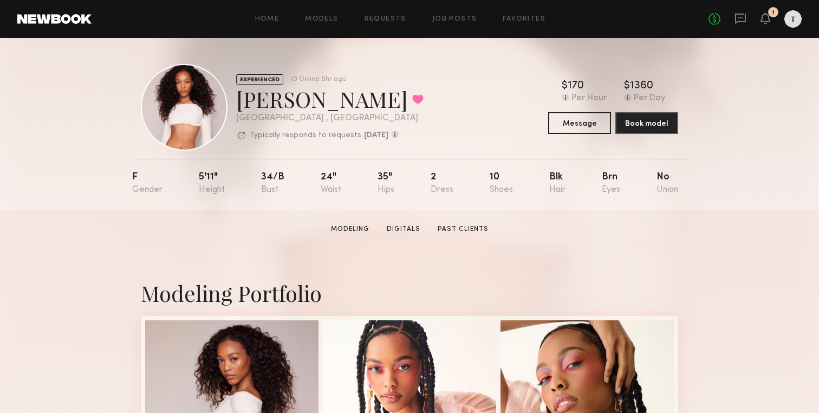
click at [322, 14] on div "Home Models Requests Job Posts Favorites Sign Out No fees up to $5,000 1" at bounding box center [447, 18] width 710 height 17
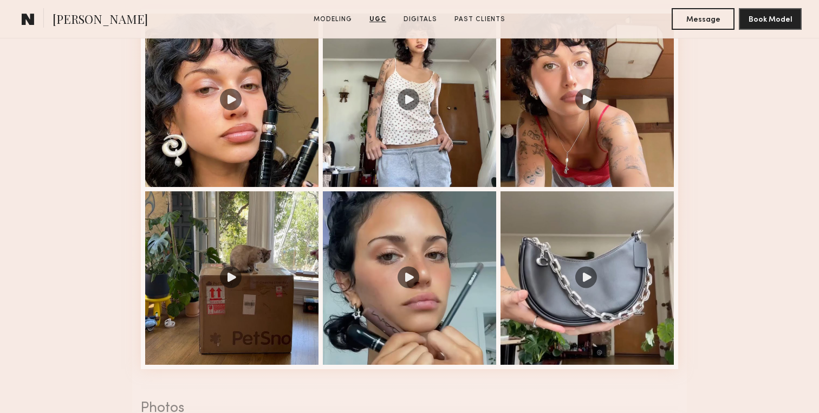
scroll to position [1146, 0]
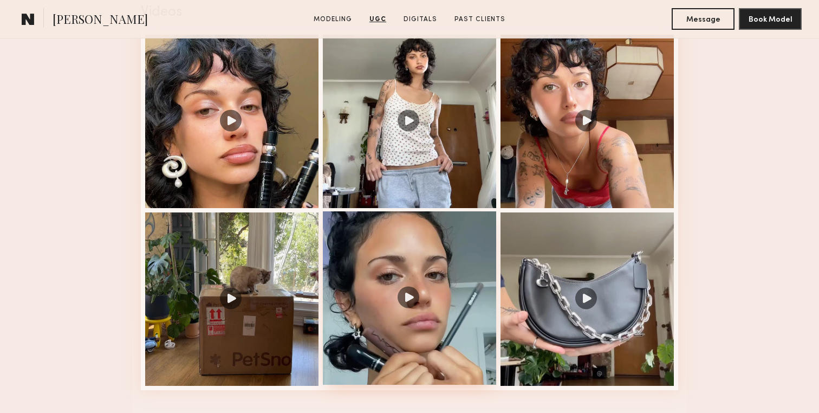
click at [395, 245] on div at bounding box center [409, 297] width 173 height 173
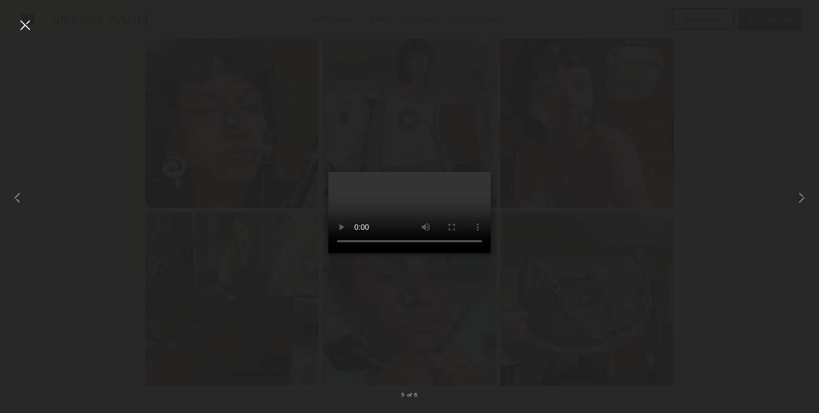
click at [620, 219] on div at bounding box center [409, 197] width 819 height 361
click at [20, 21] on div at bounding box center [24, 24] width 17 height 17
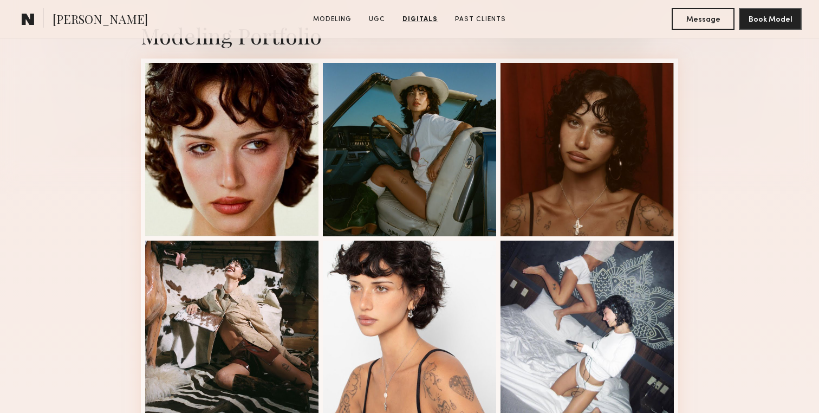
scroll to position [0, 0]
